Goal: Check status: Check status

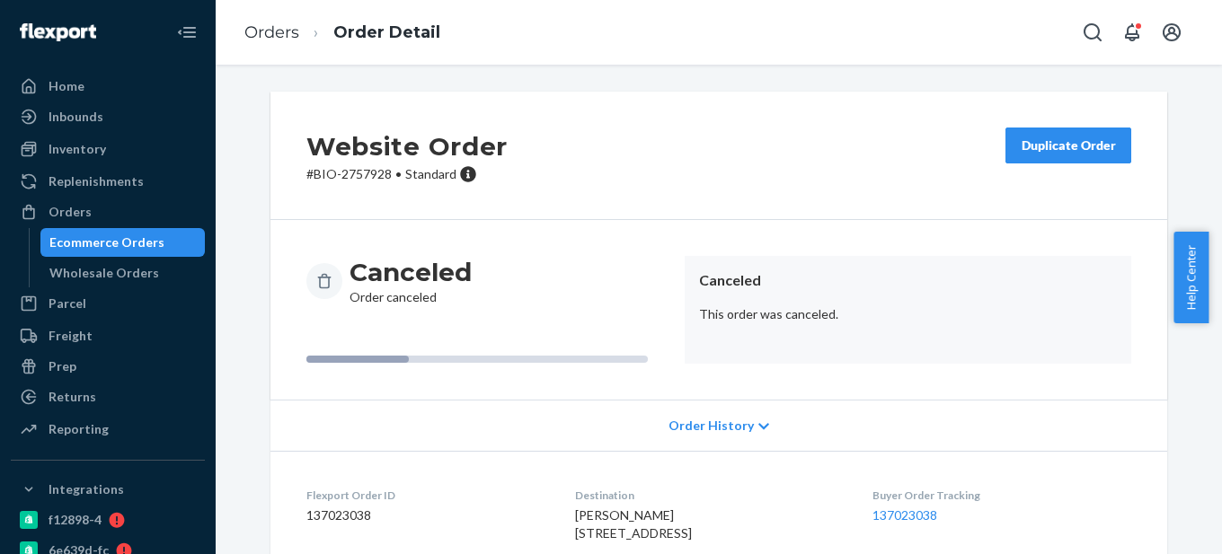
scroll to position [90, 0]
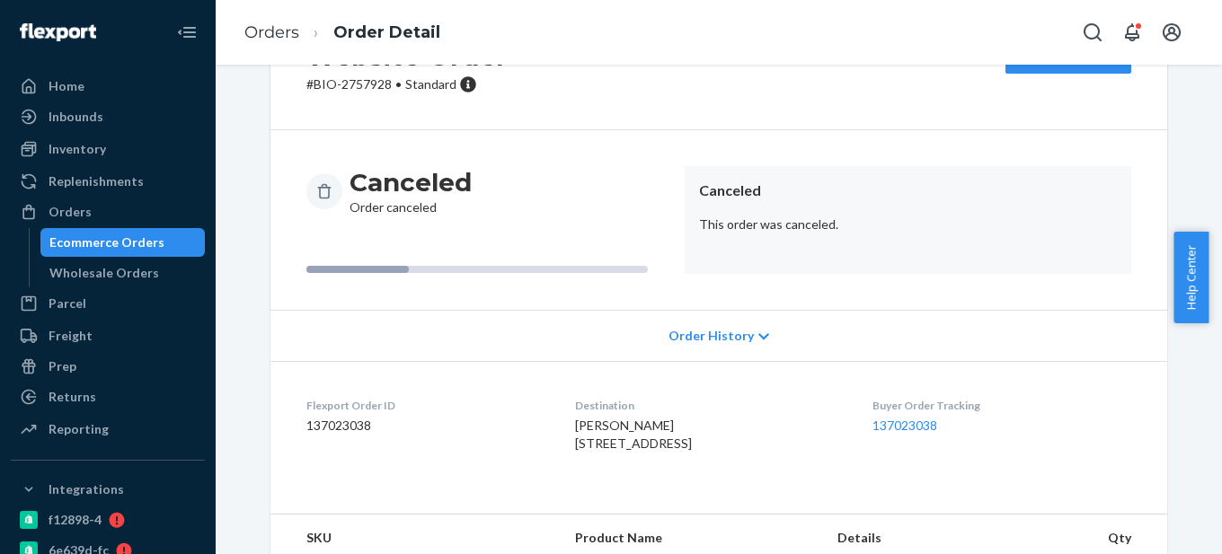
click at [109, 246] on div "Ecommerce Orders" at bounding box center [106, 243] width 115 height 18
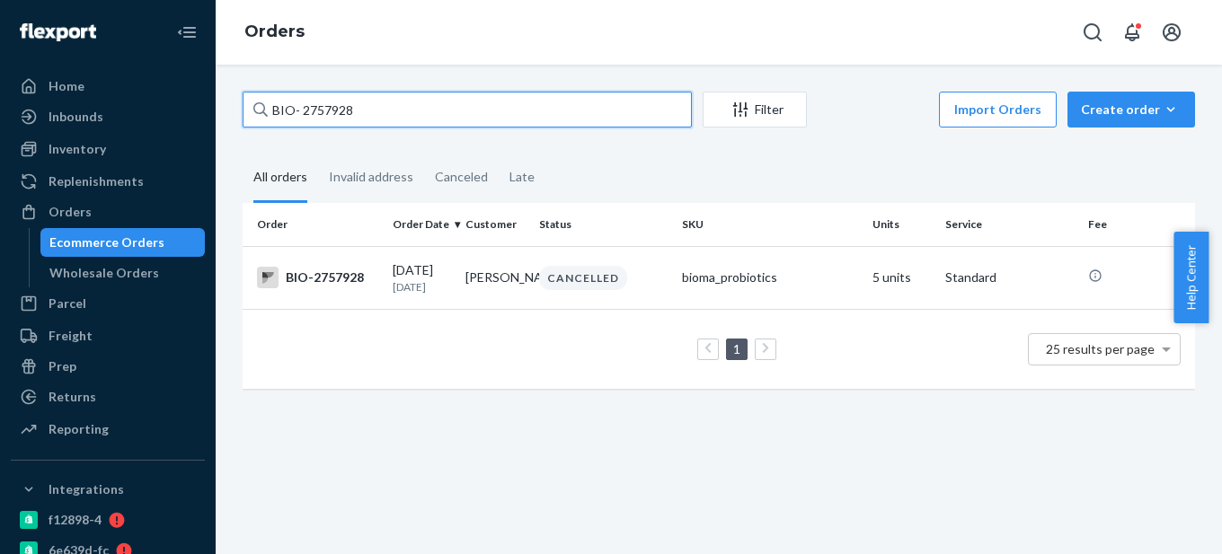
drag, startPoint x: 296, startPoint y: 109, endPoint x: 391, endPoint y: 104, distance: 94.4
click at [391, 107] on input "BIO- 2757928" at bounding box center [467, 110] width 449 height 36
paste input "2647947"
type input "BIO-2647947"
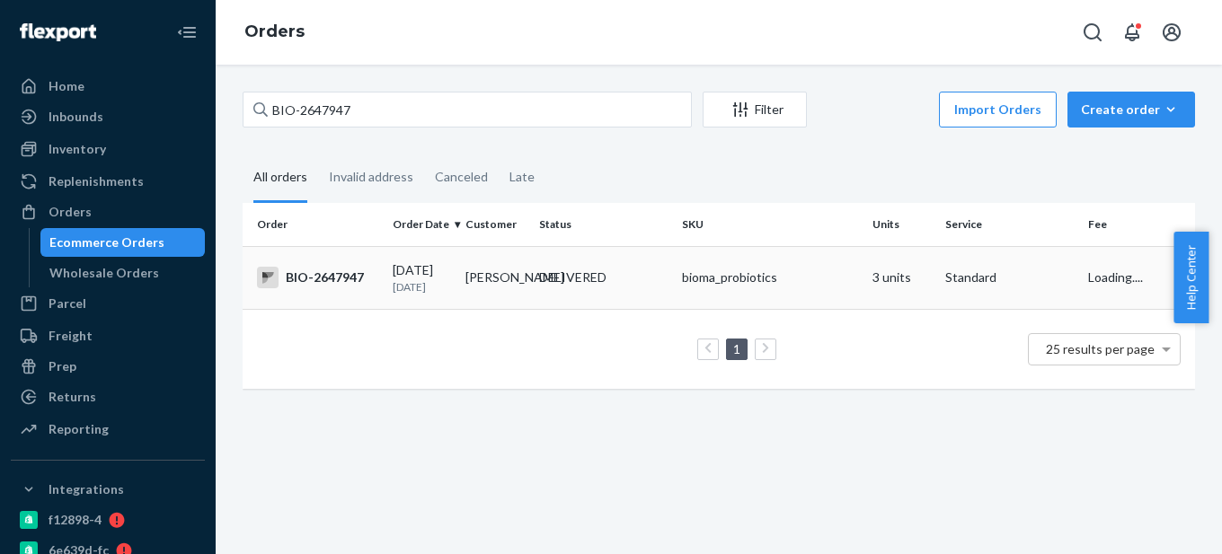
click at [362, 283] on div "BIO-2647947" at bounding box center [317, 278] width 121 height 22
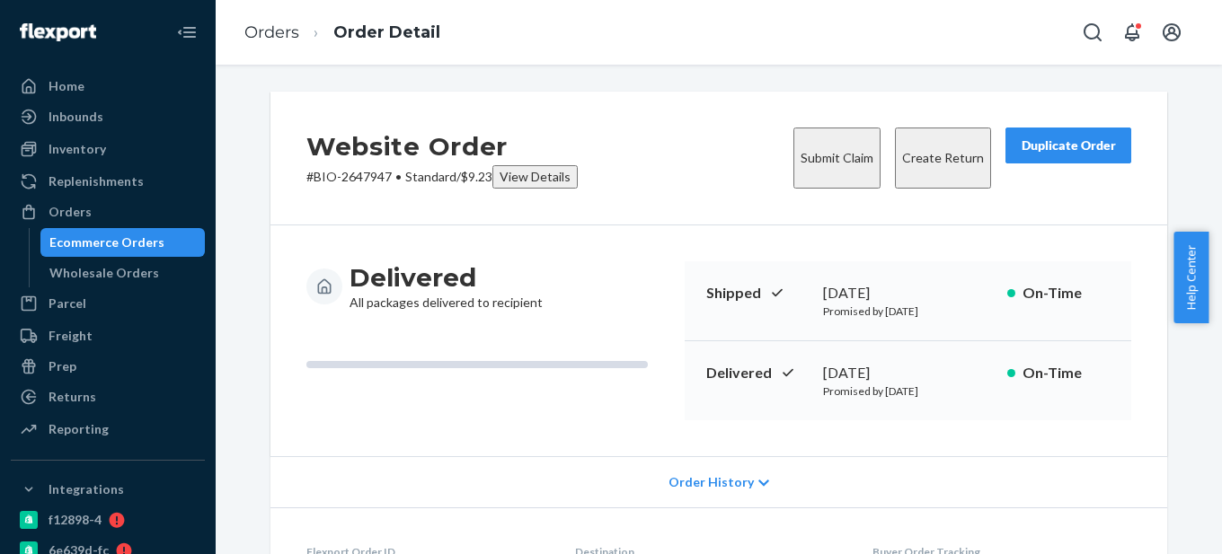
click at [923, 148] on button "Create Return" at bounding box center [943, 158] width 96 height 61
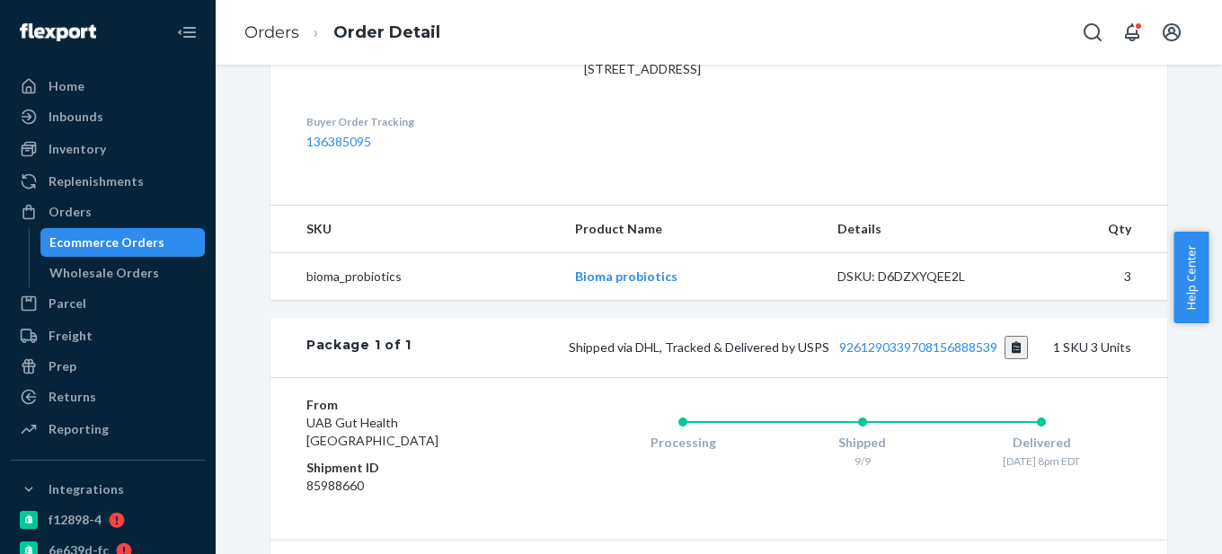
scroll to position [379, 0]
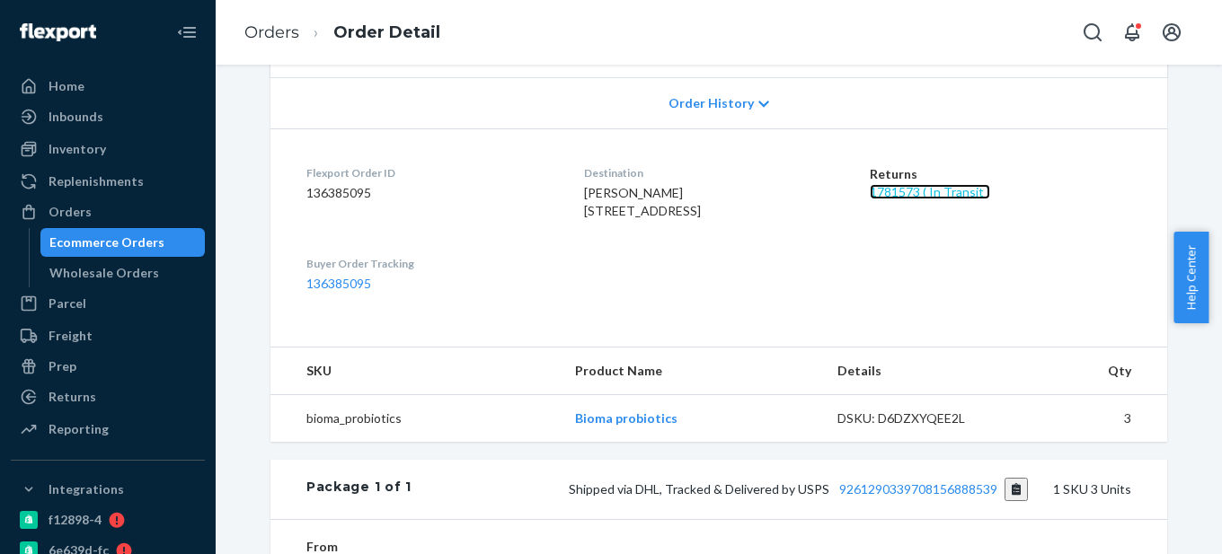
click at [904, 191] on link "1781573 ( In Transit )" at bounding box center [929, 191] width 120 height 15
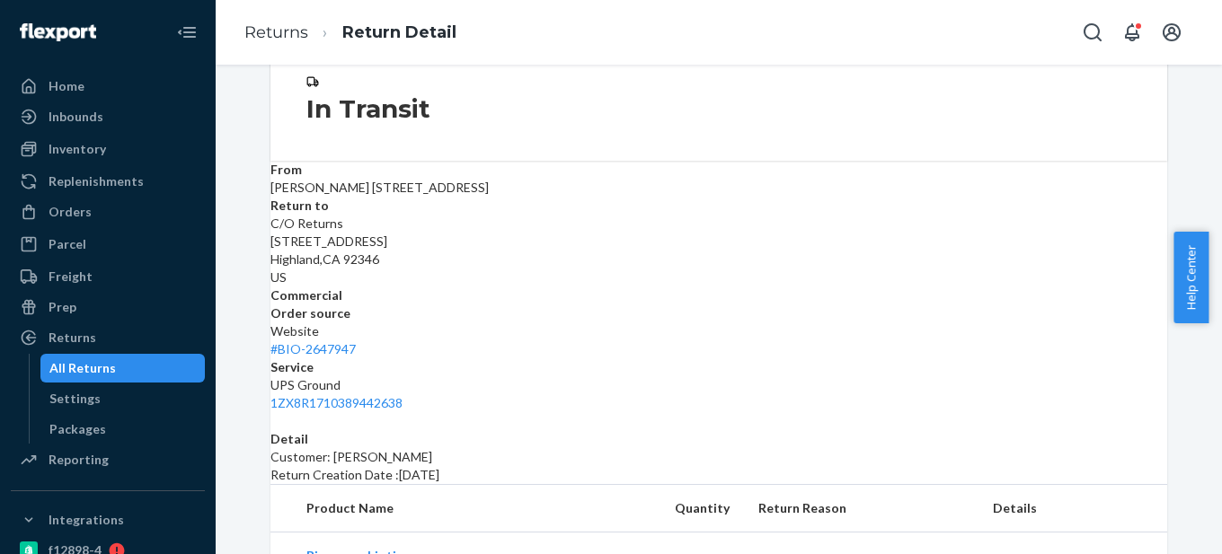
scroll to position [259, 0]
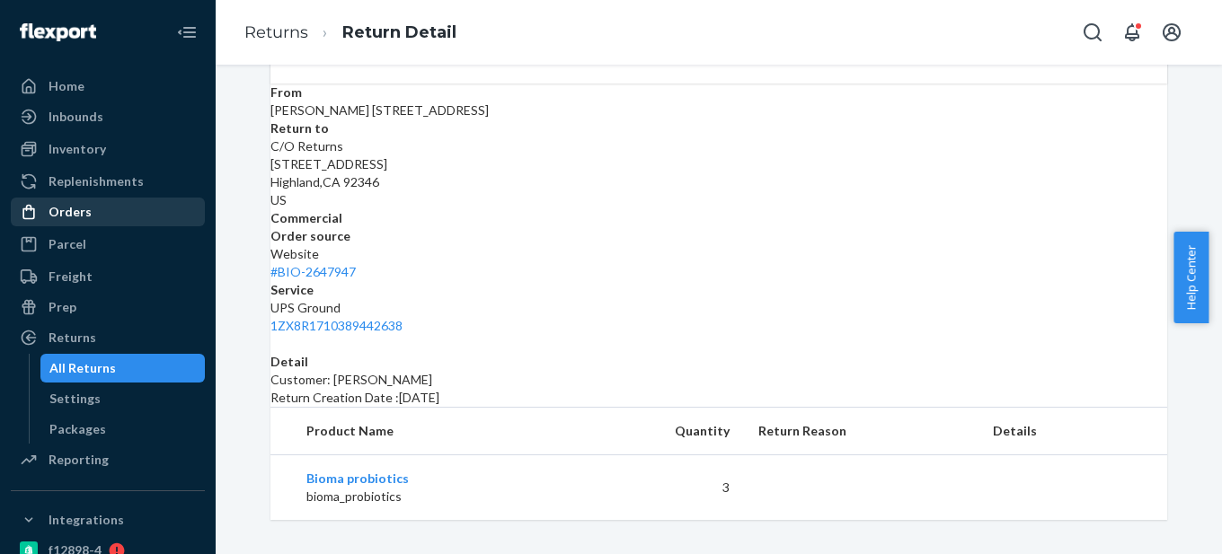
click at [119, 212] on div "Orders" at bounding box center [108, 211] width 190 height 25
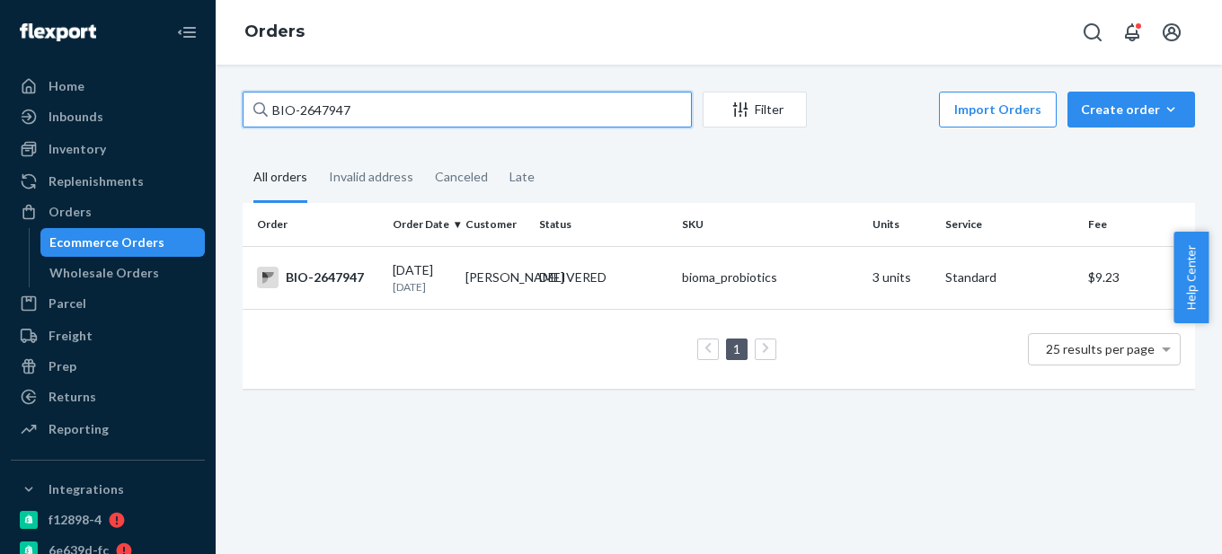
paste input "68286"
drag, startPoint x: 297, startPoint y: 110, endPoint x: 547, endPoint y: 109, distance: 249.7
click at [547, 109] on input "BIO-2647947" at bounding box center [467, 110] width 449 height 36
type input "BIO-2668286"
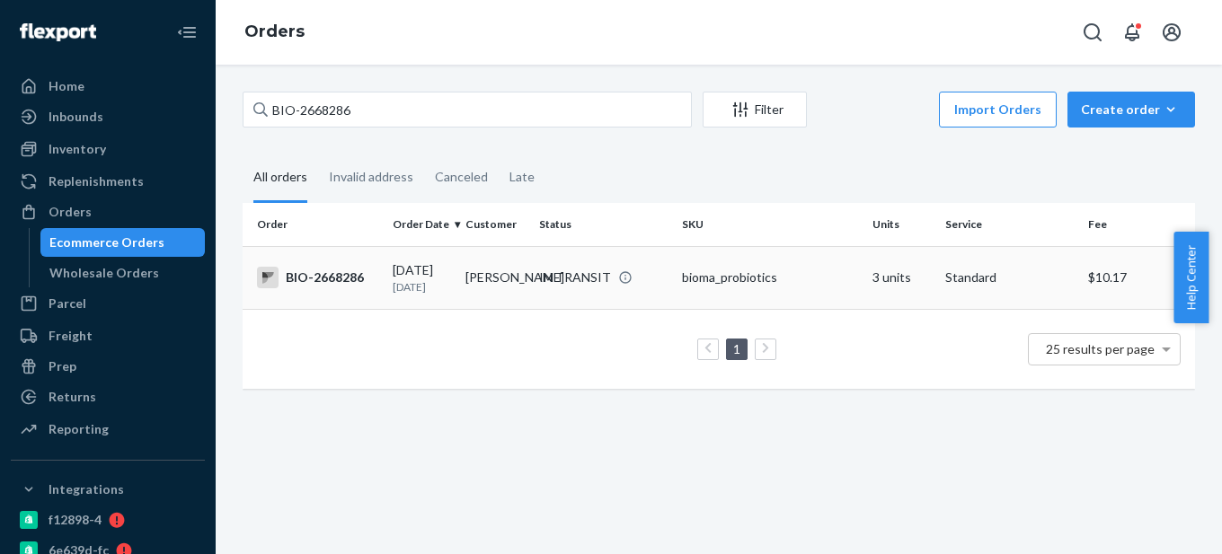
click at [343, 292] on td "BIO-2668286" at bounding box center [314, 277] width 143 height 63
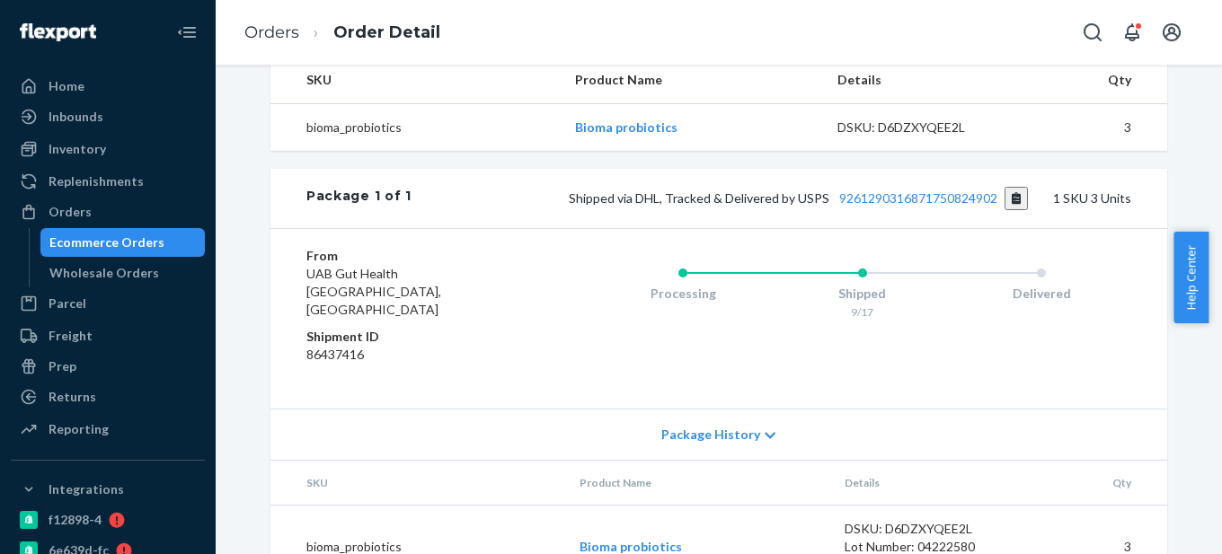
scroll to position [629, 0]
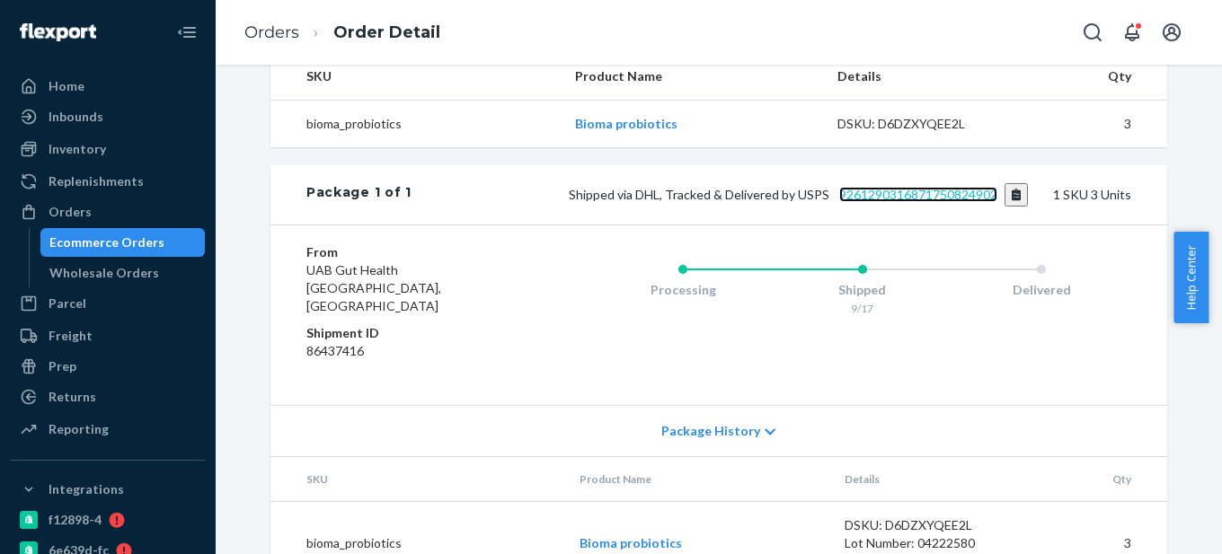
click at [916, 202] on link "9261290316871750824902" at bounding box center [918, 194] width 158 height 15
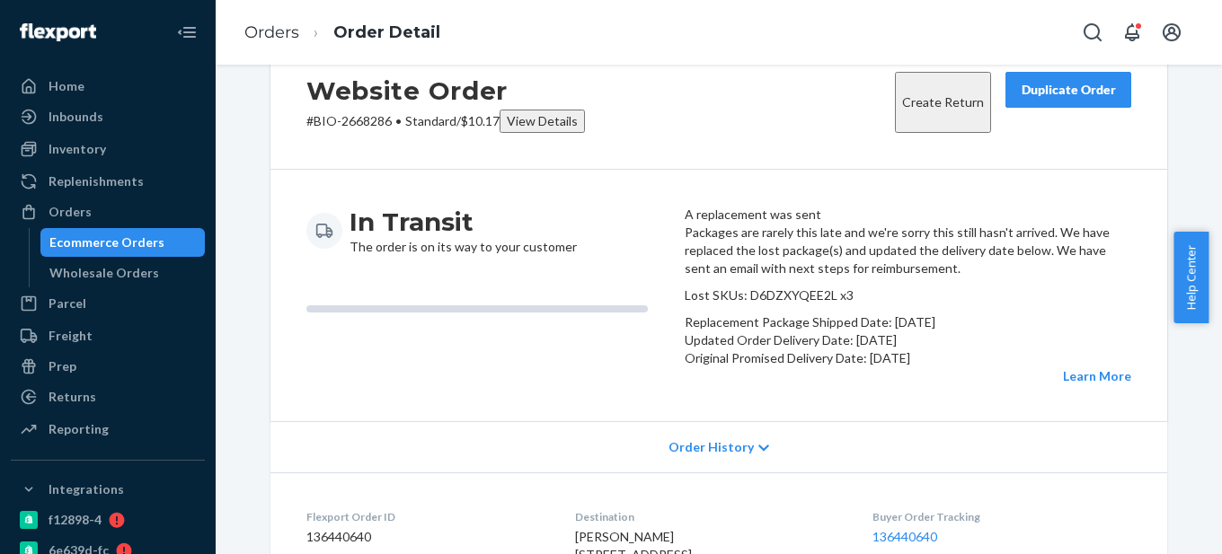
scroll to position [48, 0]
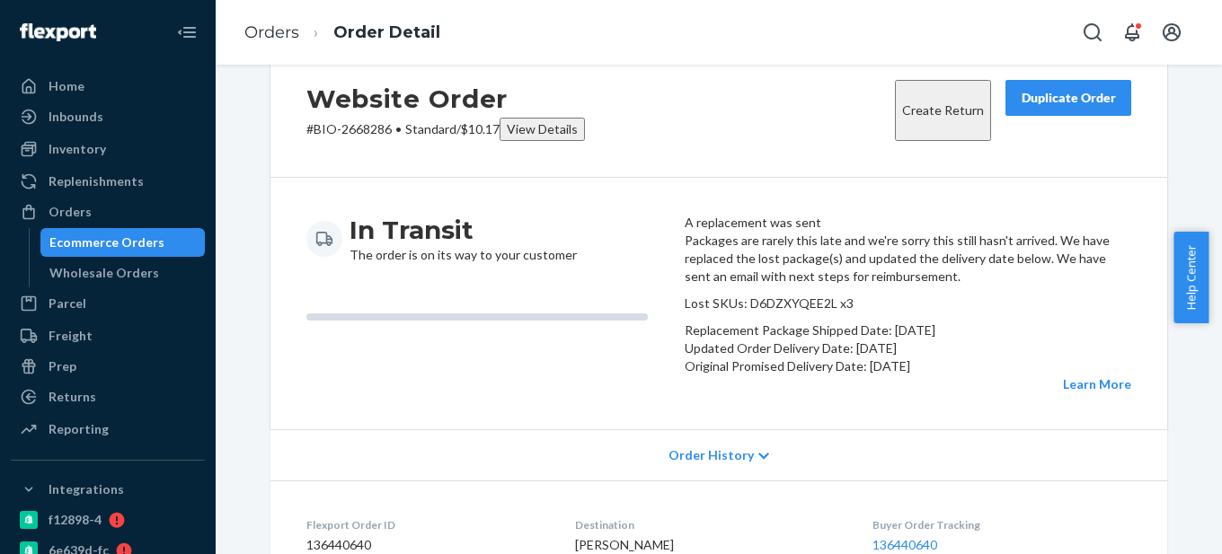
click at [720, 117] on div "Website Order # BIO-2668286 • Standard / $10.17 View Details Create Return Dupl…" at bounding box center [718, 111] width 896 height 134
click at [728, 142] on div "Website Order # BIO-2668286 • Standard / $10.17 View Details Create Return Dupl…" at bounding box center [718, 111] width 896 height 134
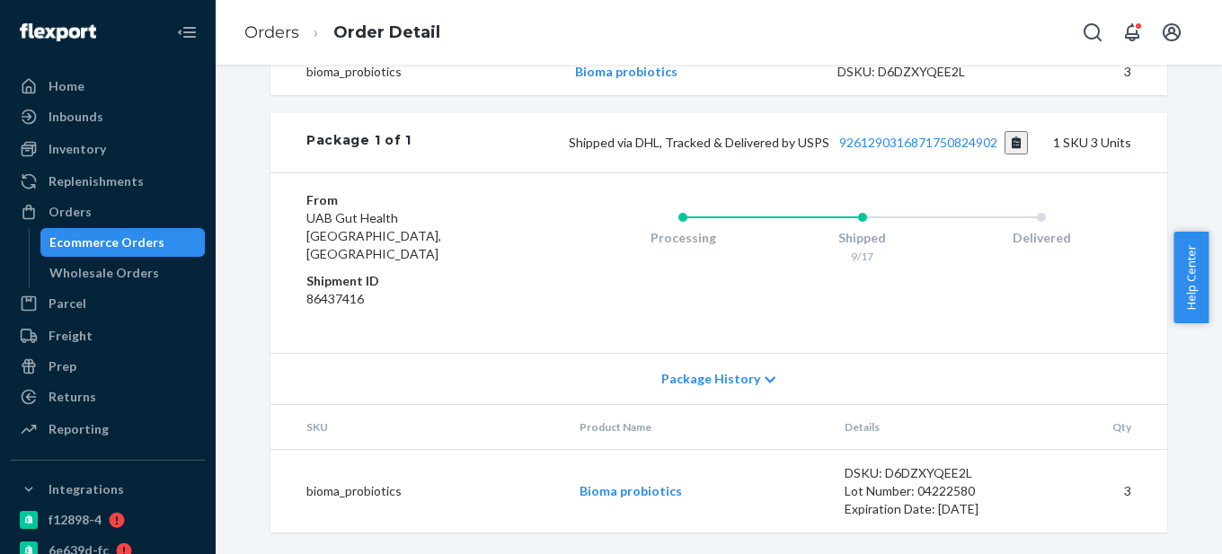
scroll to position [766, 0]
drag, startPoint x: 996, startPoint y: 161, endPoint x: 835, endPoint y: 158, distance: 160.8
click at [835, 150] on span "Shipped via DHL, Tracked & Delivered by USPS 9261290316871750824902" at bounding box center [799, 142] width 460 height 15
copy link "9261290316871750824902"
click at [105, 242] on div "Ecommerce Orders" at bounding box center [106, 243] width 115 height 18
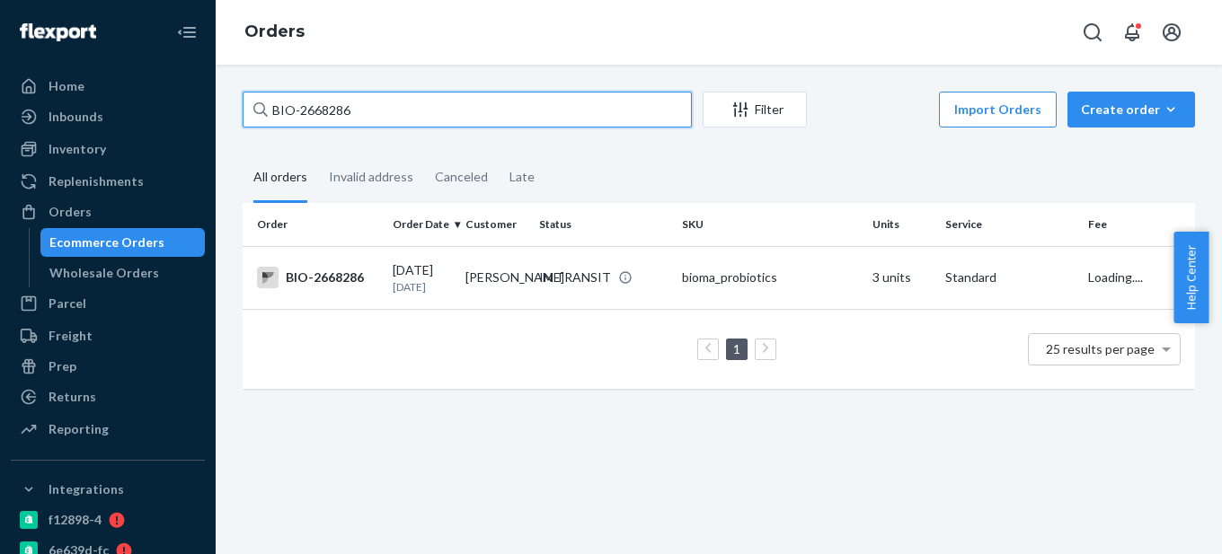
drag, startPoint x: 297, startPoint y: 110, endPoint x: 481, endPoint y: 108, distance: 183.2
click at [481, 108] on input "BIO-2668286" at bounding box center [467, 110] width 449 height 36
paste input "321129"
type input "BIO-2321129"
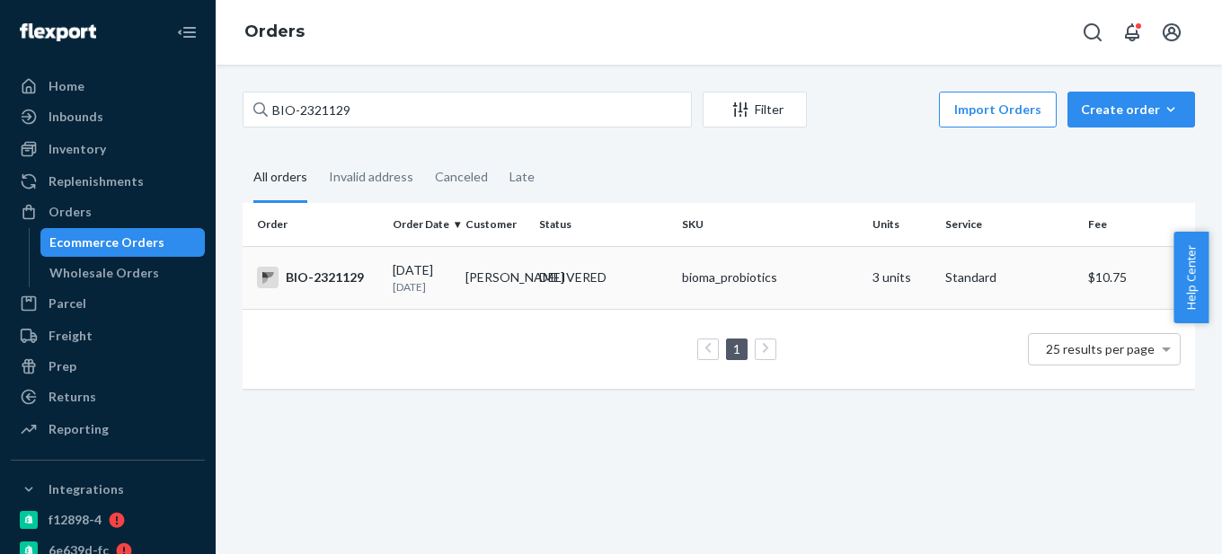
click at [340, 288] on div "BIO-2321129" at bounding box center [317, 278] width 121 height 22
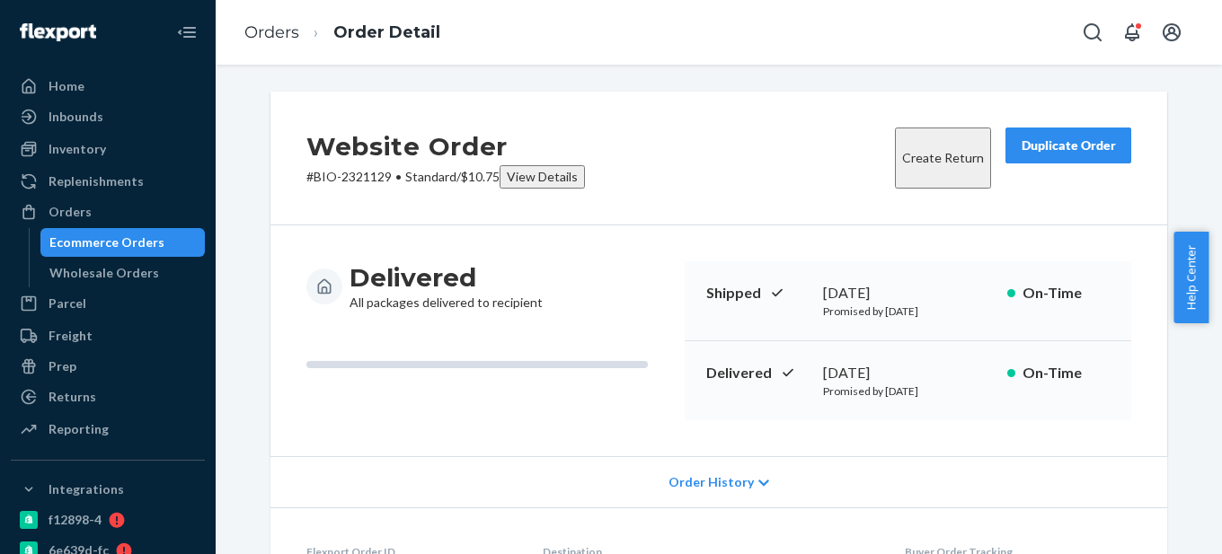
scroll to position [90, 0]
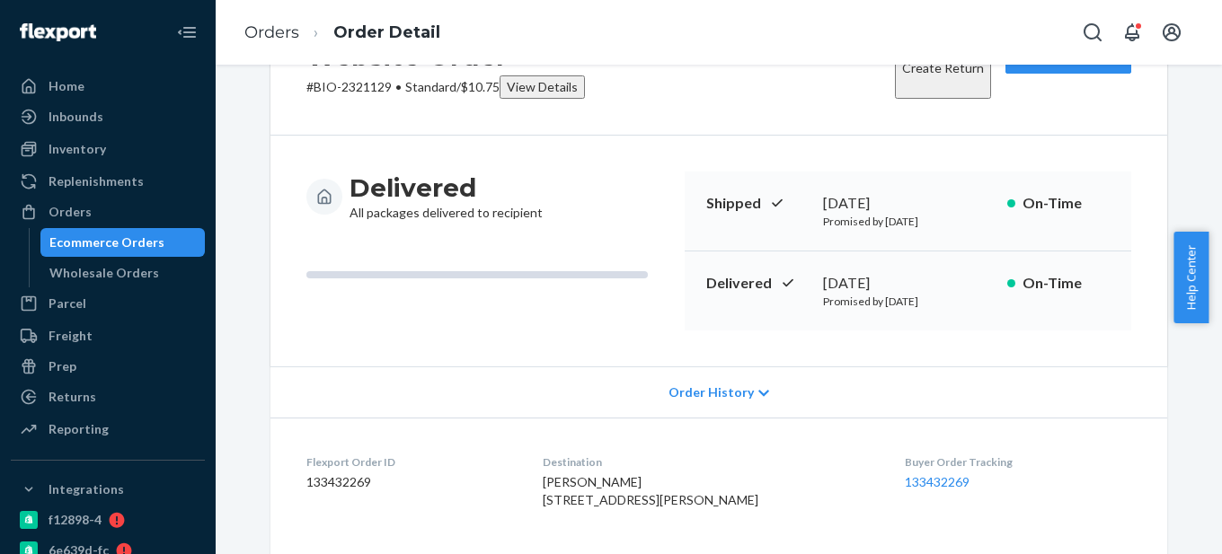
drag, startPoint x: 818, startPoint y: 274, endPoint x: 955, endPoint y: 266, distance: 136.8
click at [955, 266] on div "Delivered [DATE] Promised by [DATE] On-Time" at bounding box center [907, 290] width 446 height 79
copy div "[DATE]"
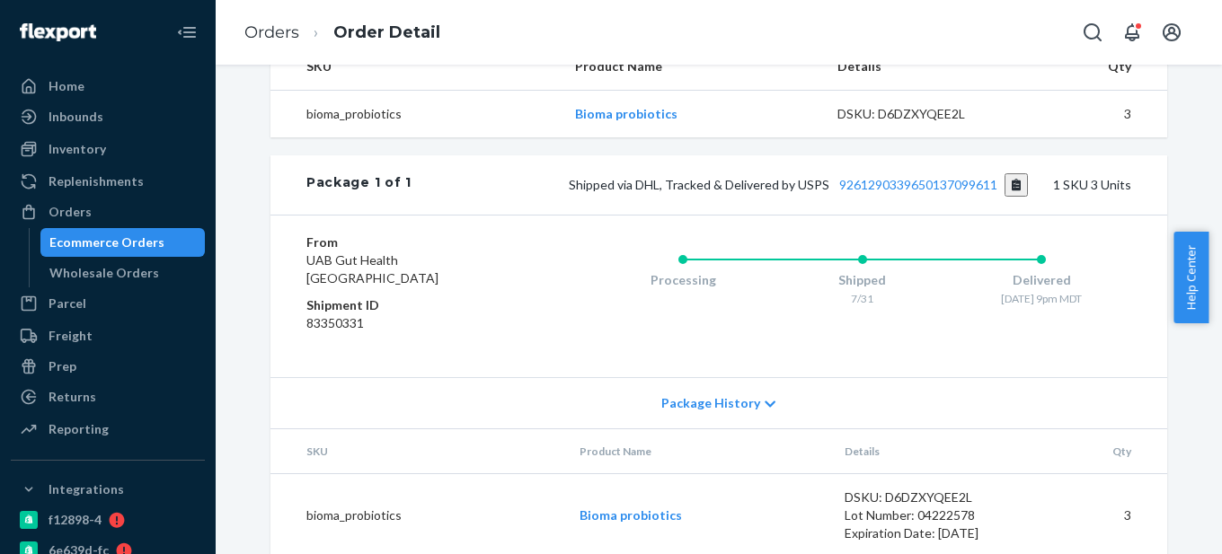
scroll to position [629, 0]
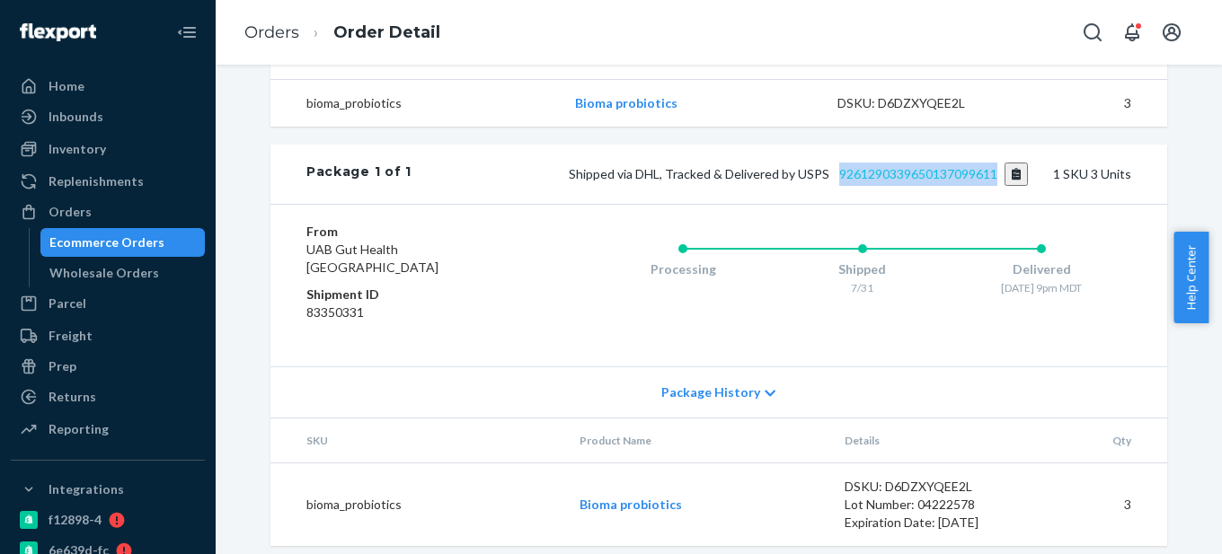
drag, startPoint x: 993, startPoint y: 199, endPoint x: 833, endPoint y: 203, distance: 160.8
click at [833, 181] on span "Shipped via DHL, Tracked & Delivered by USPS 9261290339650137099611" at bounding box center [799, 173] width 460 height 15
copy link "9261290339650137099611"
click at [127, 247] on div "Ecommerce Orders" at bounding box center [106, 243] width 115 height 18
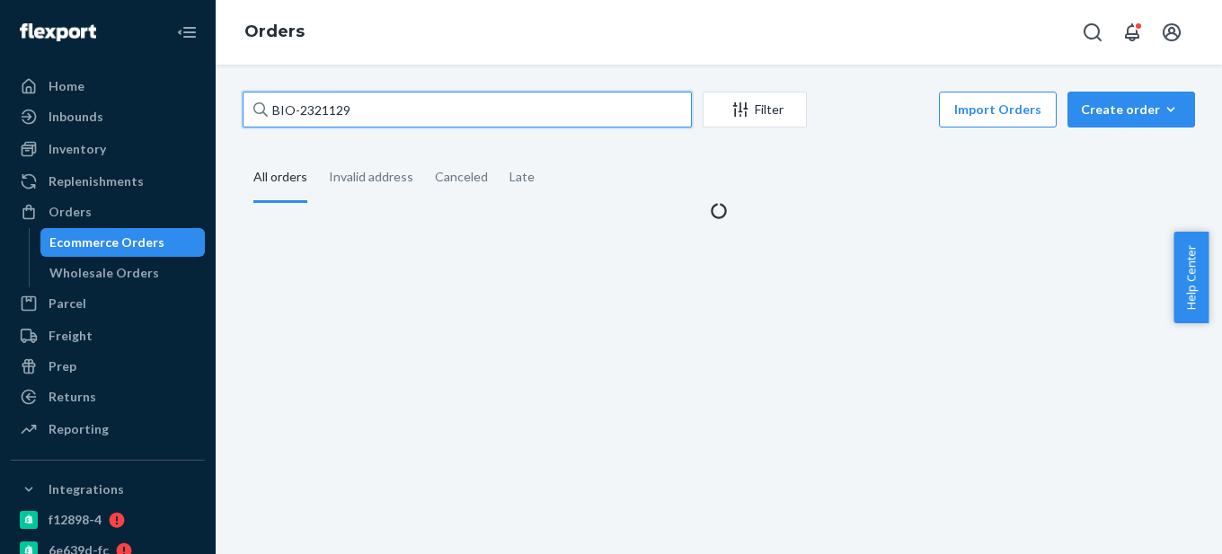
drag, startPoint x: 300, startPoint y: 111, endPoint x: 441, endPoint y: 99, distance: 141.6
click at [441, 99] on input "BIO-2321129" at bounding box center [467, 110] width 449 height 36
paste input "2737574"
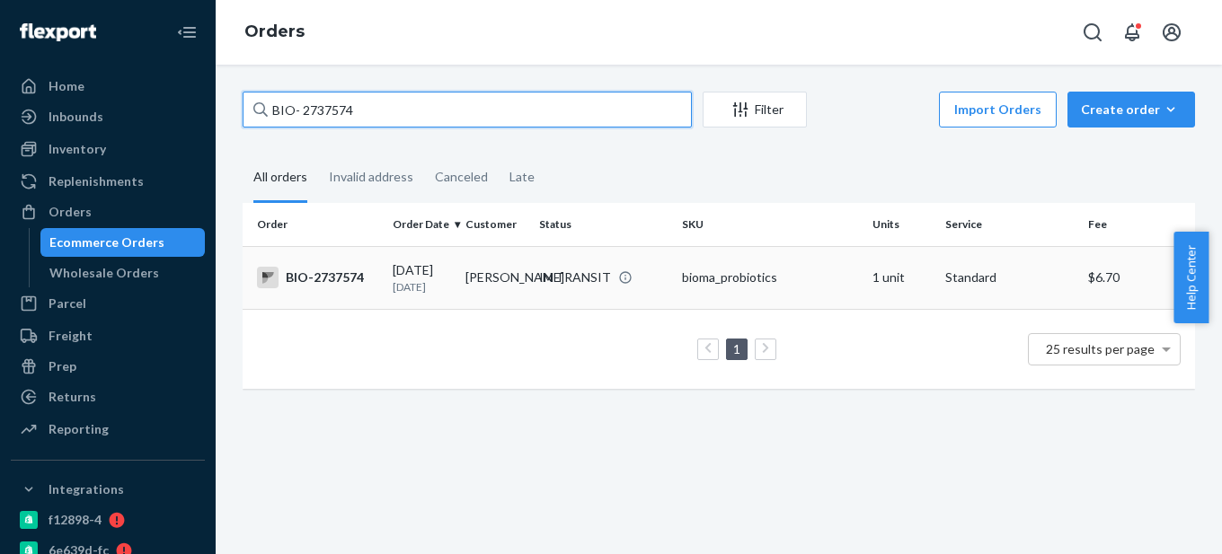
type input "BIO- 2737574"
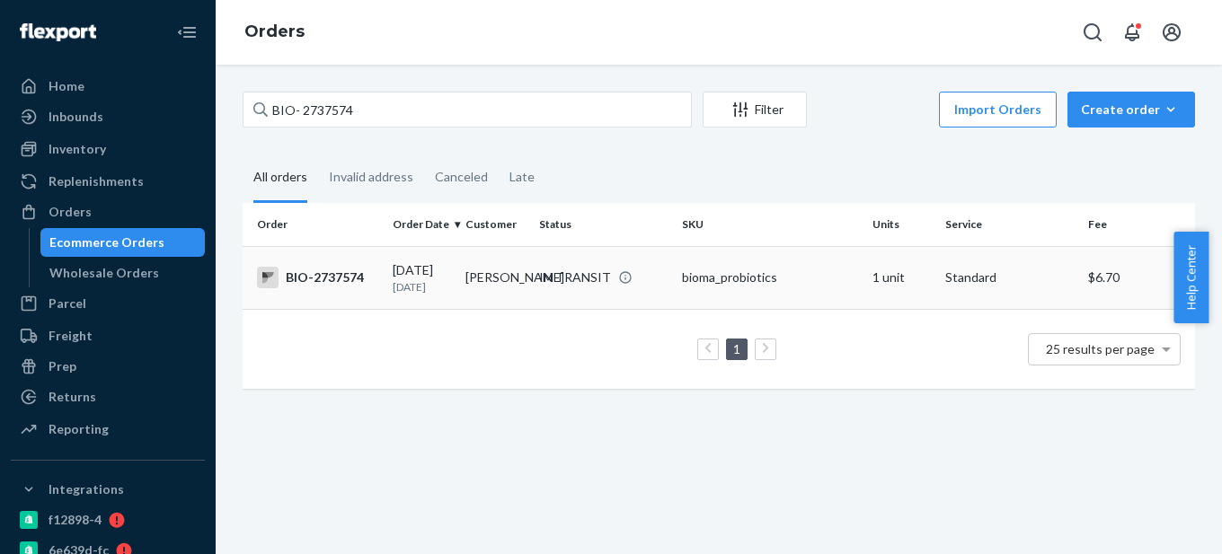
click at [366, 287] on div "BIO-2737574" at bounding box center [317, 278] width 121 height 22
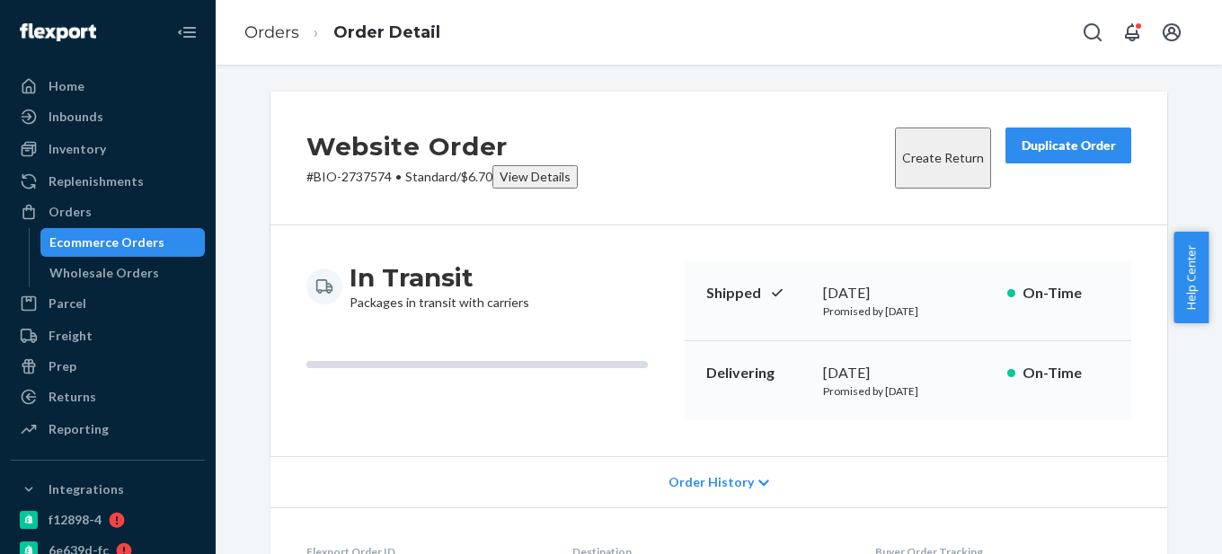
click at [124, 233] on div "Ecommerce Orders" at bounding box center [123, 242] width 162 height 25
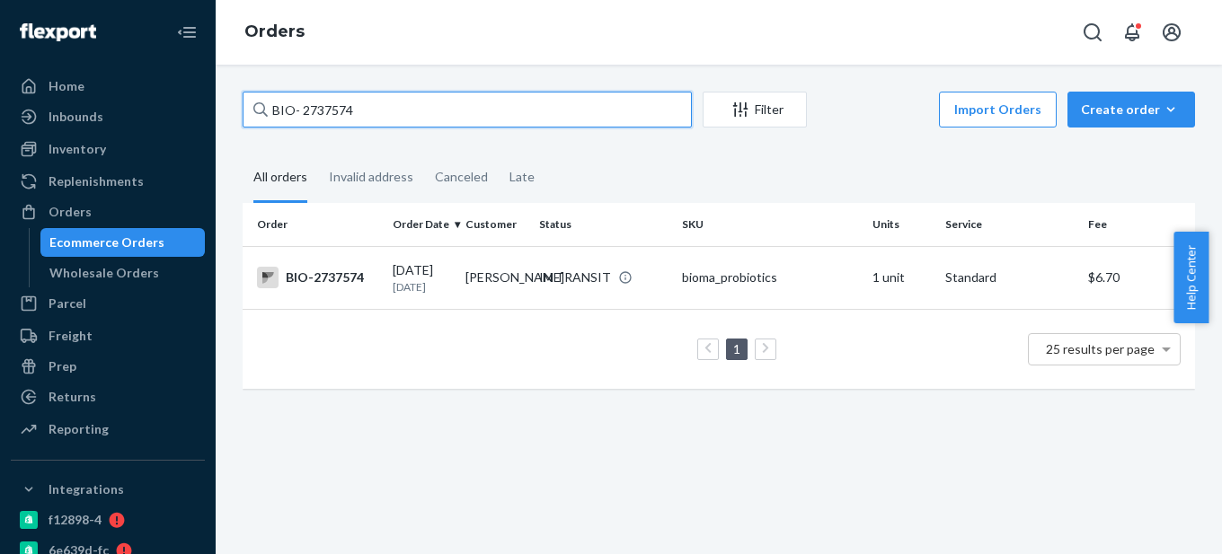
drag, startPoint x: 299, startPoint y: 110, endPoint x: 445, endPoint y: 110, distance: 146.4
click at [445, 110] on input "BIO- 2737574" at bounding box center [467, 110] width 449 height 36
paste input "2465858"
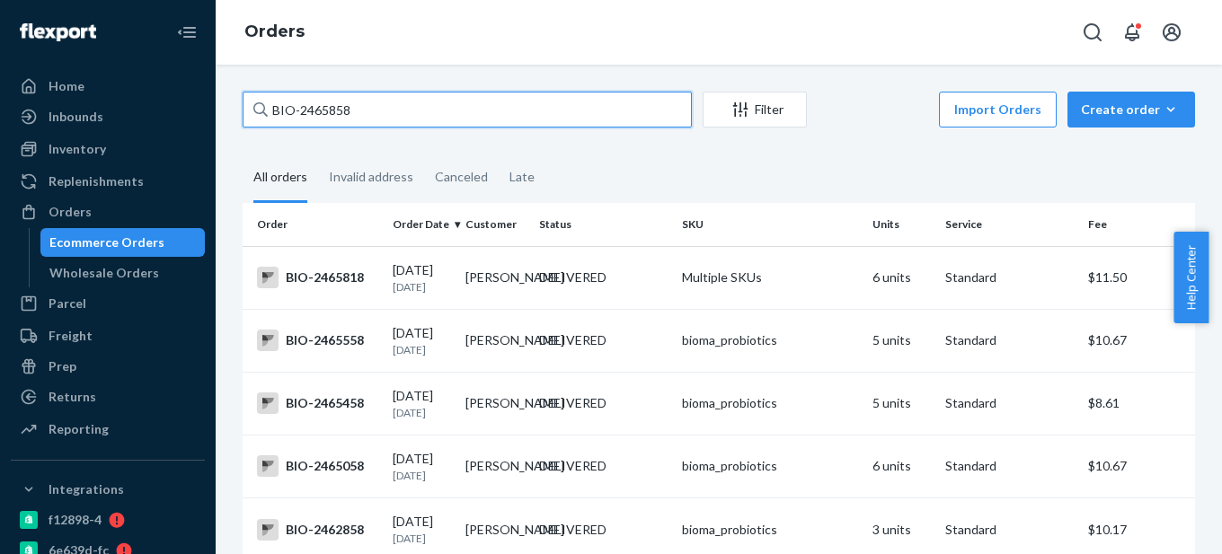
drag, startPoint x: 297, startPoint y: 106, endPoint x: 445, endPoint y: 101, distance: 147.4
click at [445, 101] on input "BIO-2465858" at bounding box center [467, 110] width 449 height 36
paste input "2465843"
paste input "737574"
drag, startPoint x: 298, startPoint y: 113, endPoint x: 476, endPoint y: 110, distance: 177.9
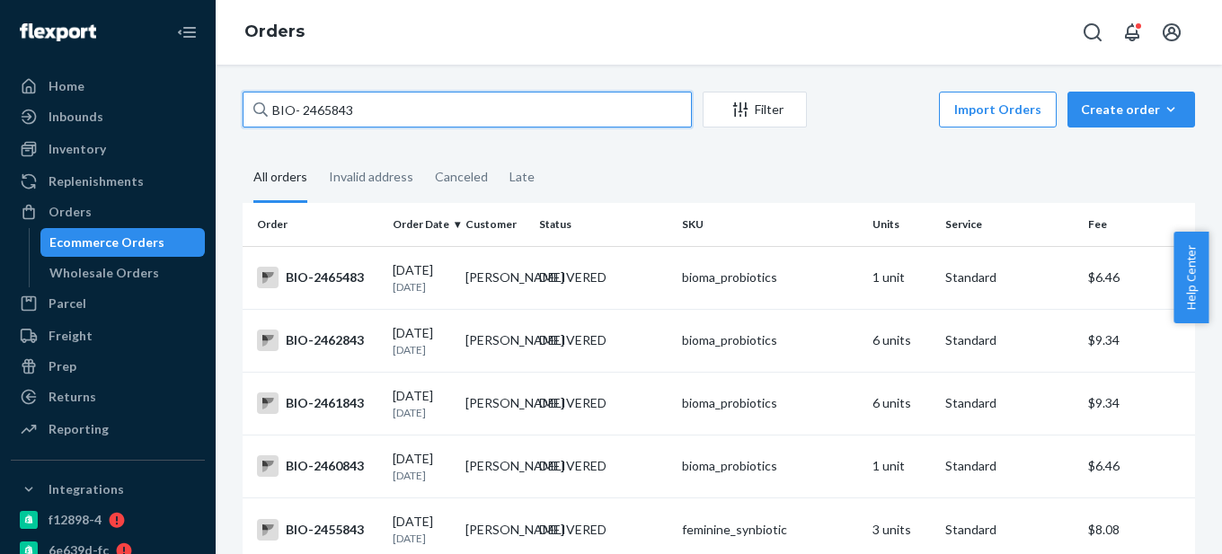
click at [475, 111] on input "BIO- 2465843" at bounding box center [467, 110] width 449 height 36
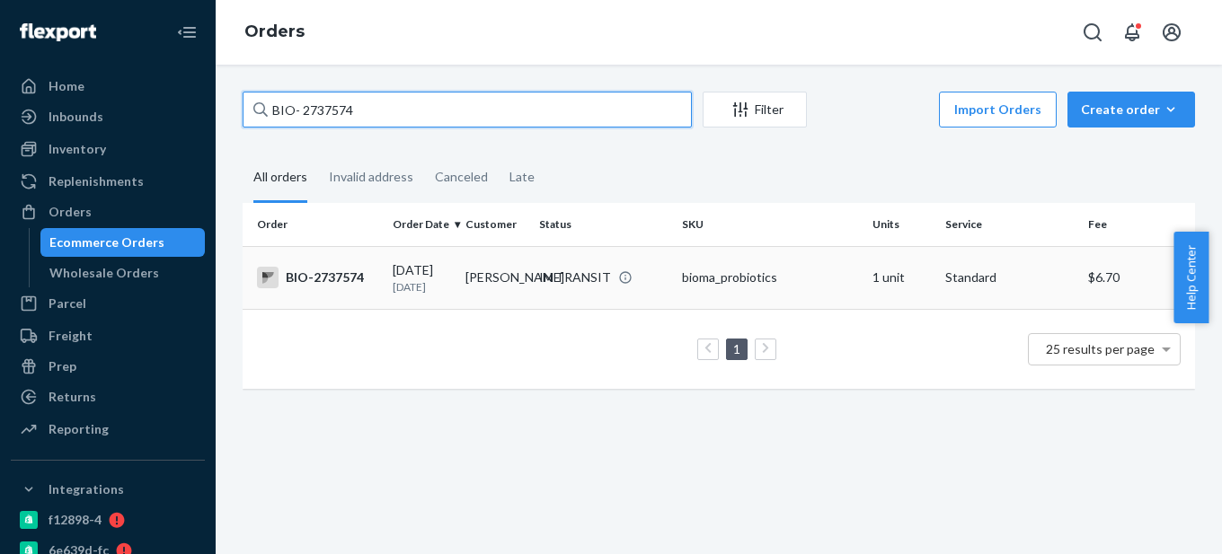
type input "BIO- 2737574"
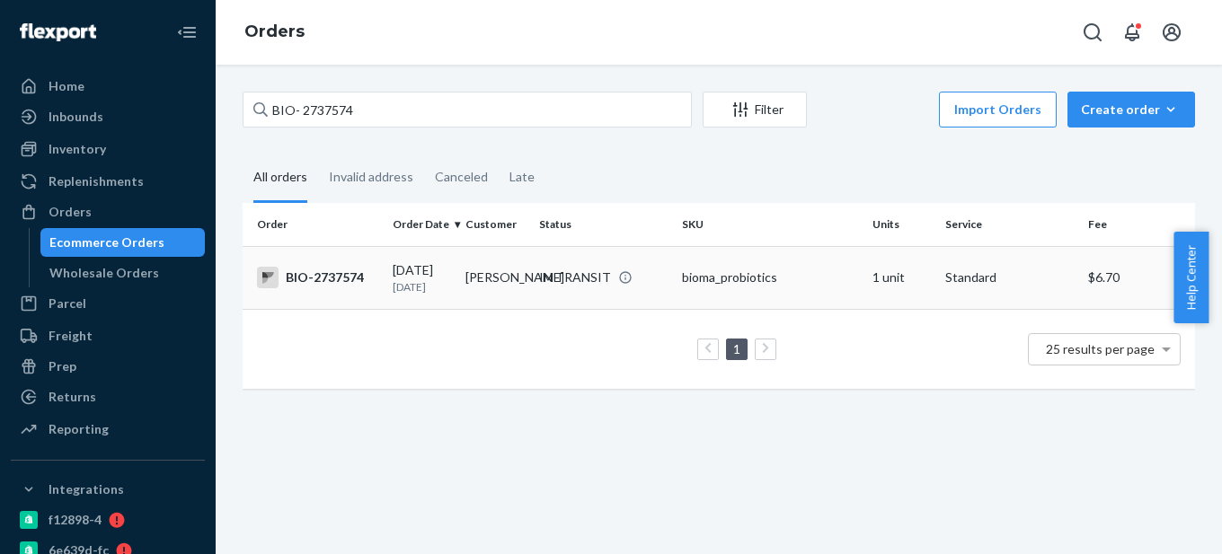
click at [369, 273] on div "BIO-2737574" at bounding box center [317, 278] width 121 height 22
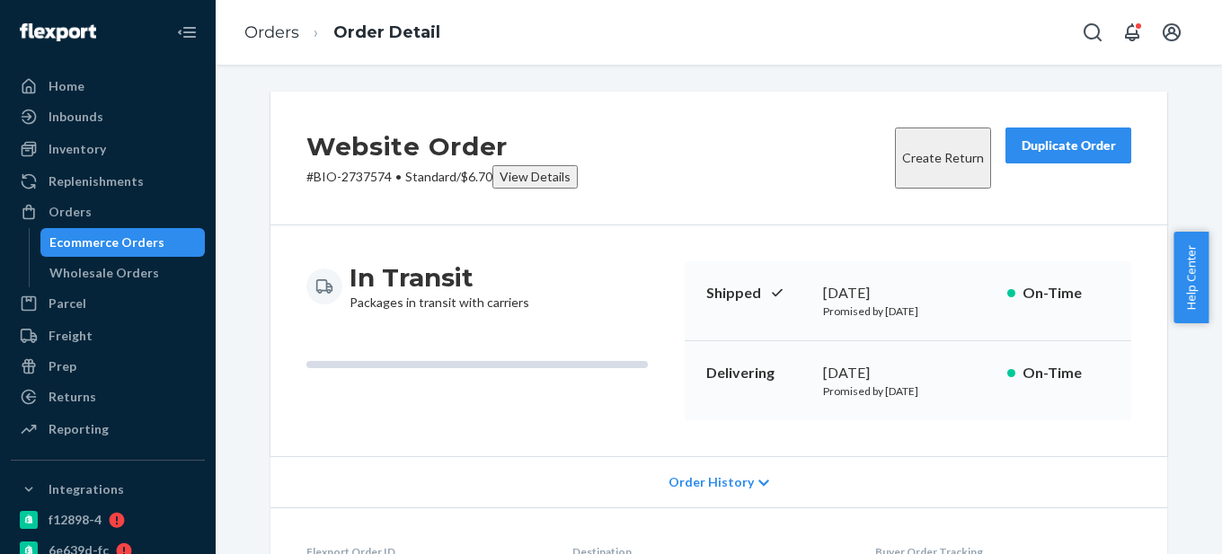
drag, startPoint x: 816, startPoint y: 367, endPoint x: 946, endPoint y: 359, distance: 130.5
click at [946, 363] on div "[DATE]" at bounding box center [908, 373] width 170 height 21
copy div "[DATE]"
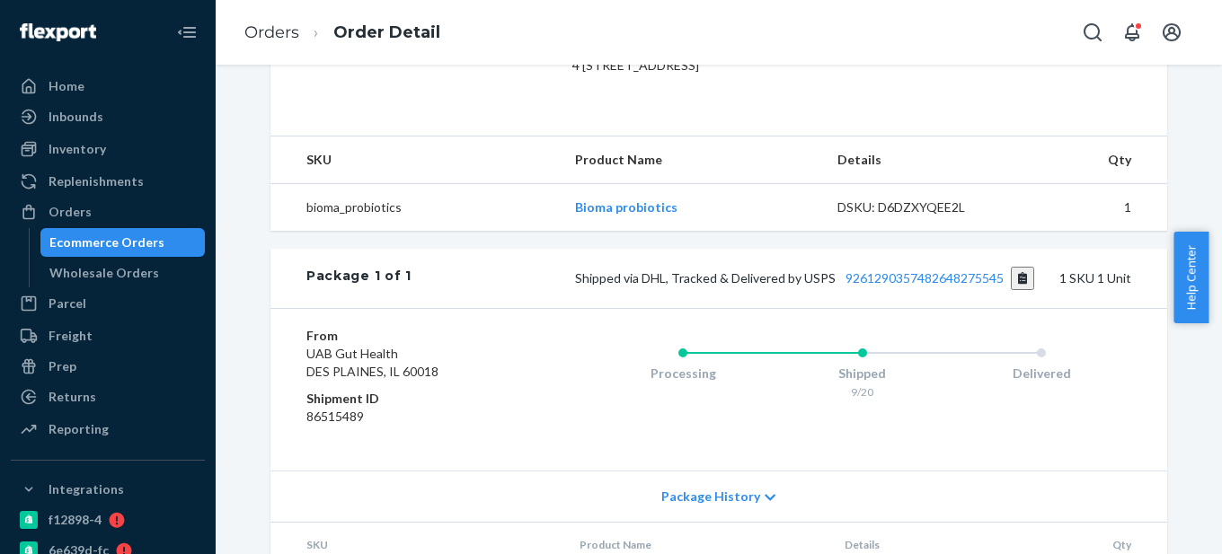
scroll to position [539, 0]
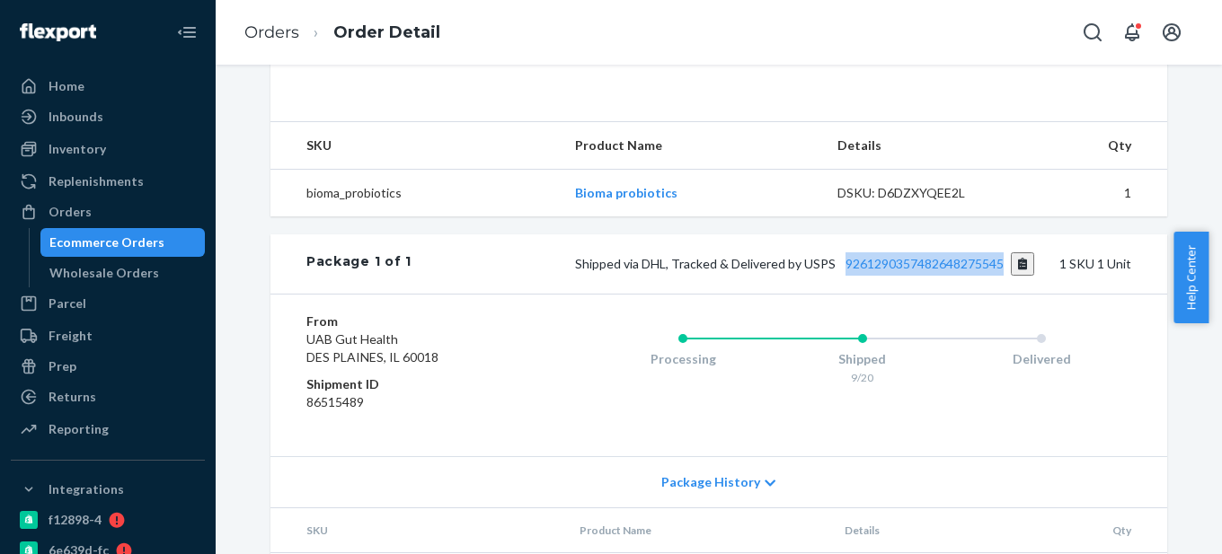
drag, startPoint x: 999, startPoint y: 293, endPoint x: 839, endPoint y: 286, distance: 160.0
click at [839, 276] on div "Shipped via DHL, Tracked & Delivered by USPS 9261290357482648275545 1 SKU 1 Unit" at bounding box center [770, 263] width 719 height 23
copy link "9261290357482648275545"
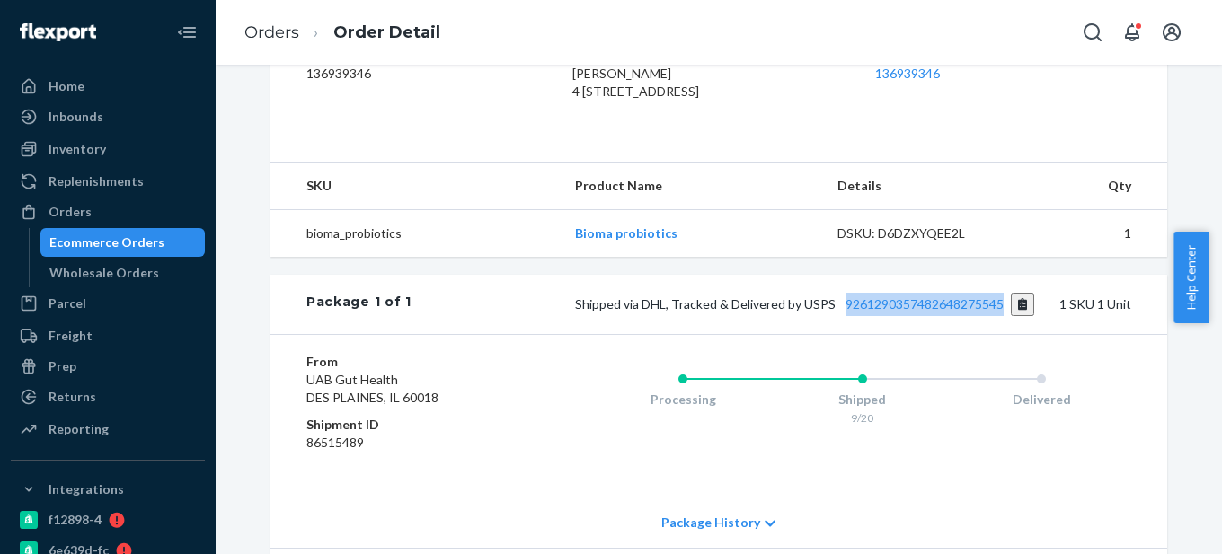
scroll to position [629, 0]
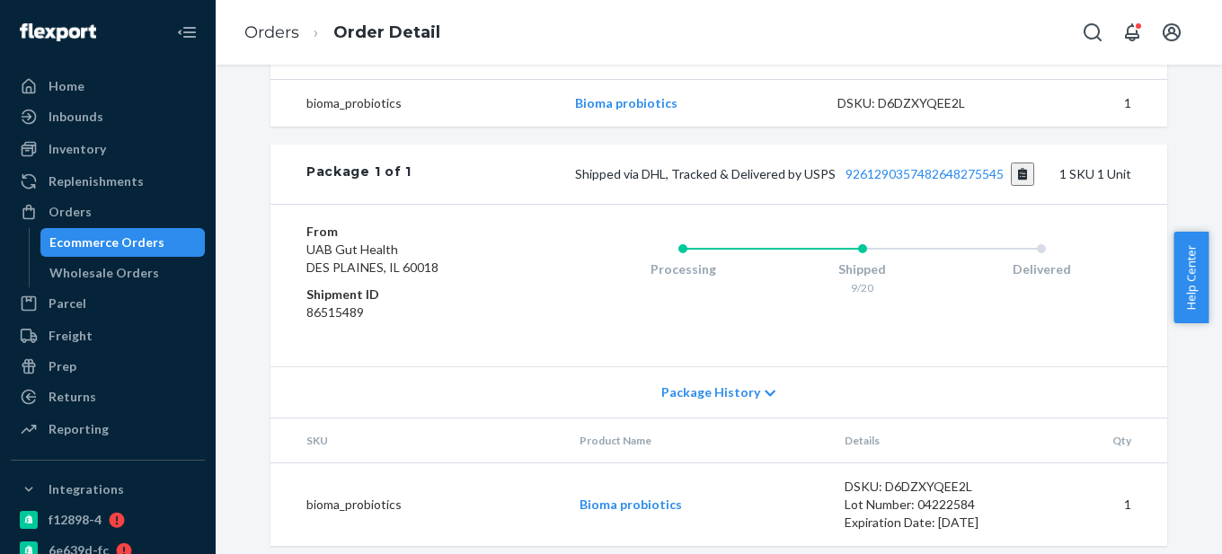
click at [227, 175] on div "Website Order # BIO-2737574 • Standard / $6.70 View Details Create Return Dupli…" at bounding box center [719, 309] width 1006 height 489
